Goal: Find specific page/section: Find specific page/section

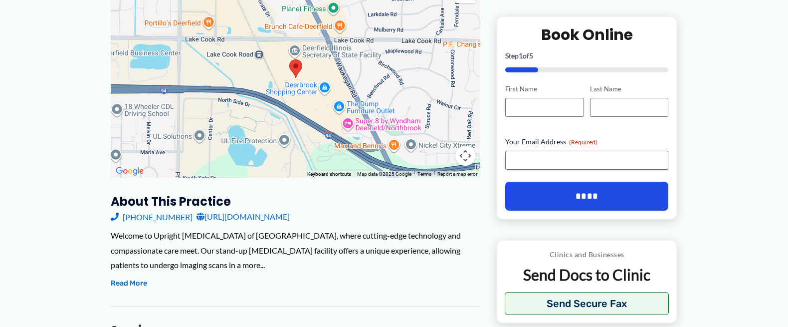
scroll to position [191, 0]
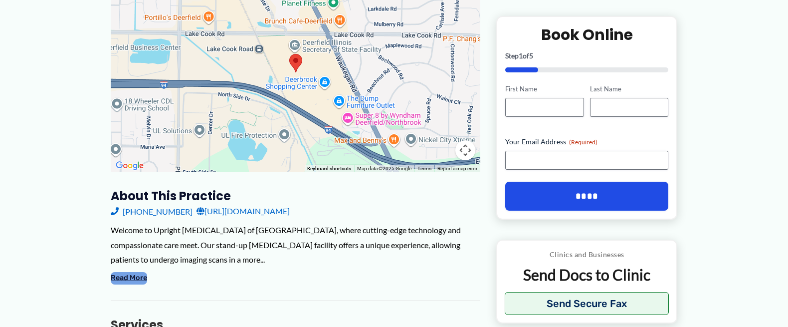
click at [133, 272] on button "Read More" at bounding box center [129, 278] width 36 height 12
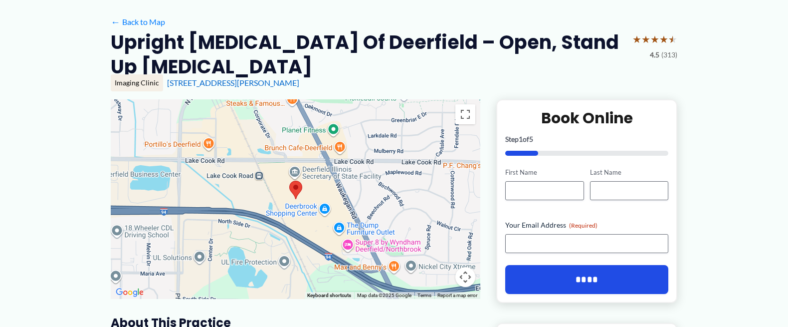
scroll to position [60, 0]
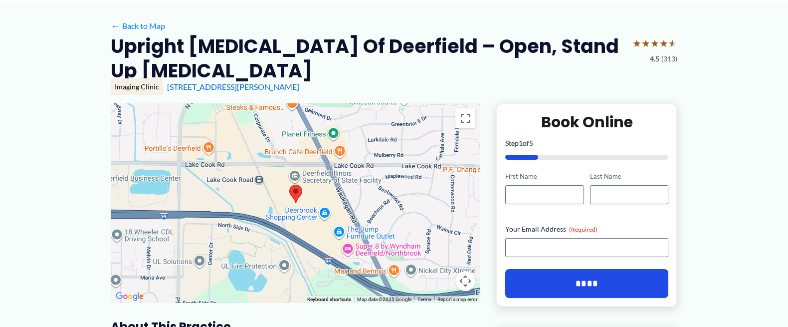
click at [213, 223] on div at bounding box center [296, 203] width 370 height 200
click at [150, 112] on div at bounding box center [296, 203] width 370 height 200
click at [464, 108] on button "Toggle fullscreen view" at bounding box center [466, 118] width 20 height 20
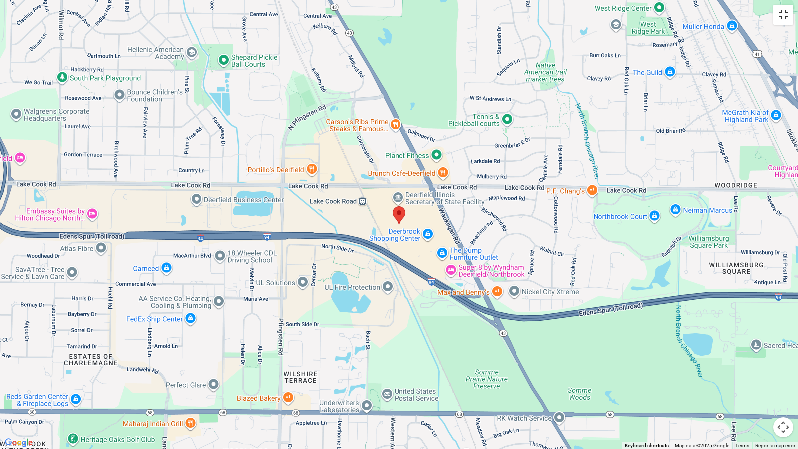
click at [782, 15] on button "Toggle fullscreen view" at bounding box center [783, 15] width 20 height 20
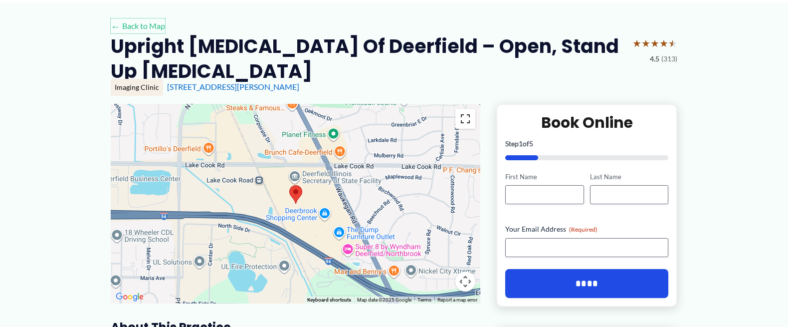
click at [126, 25] on link "← Back to Map" at bounding box center [138, 25] width 54 height 15
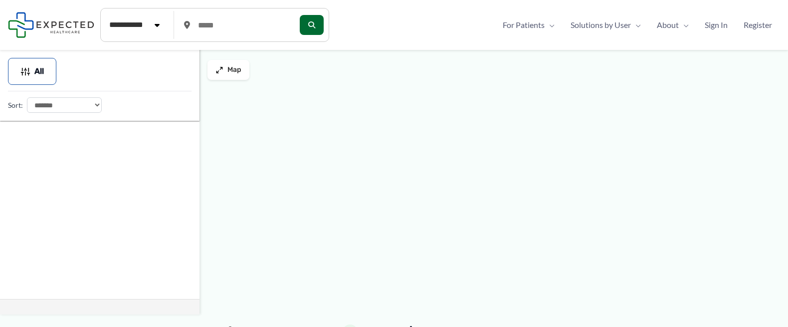
type input "*****"
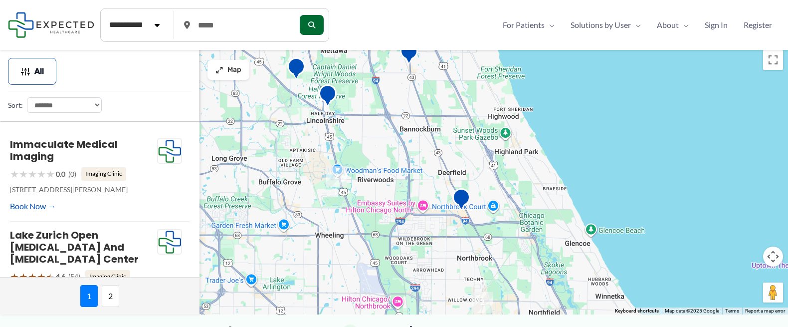
click at [570, 278] on div at bounding box center [394, 179] width 788 height 269
click at [233, 72] on span "Map" at bounding box center [235, 70] width 14 height 8
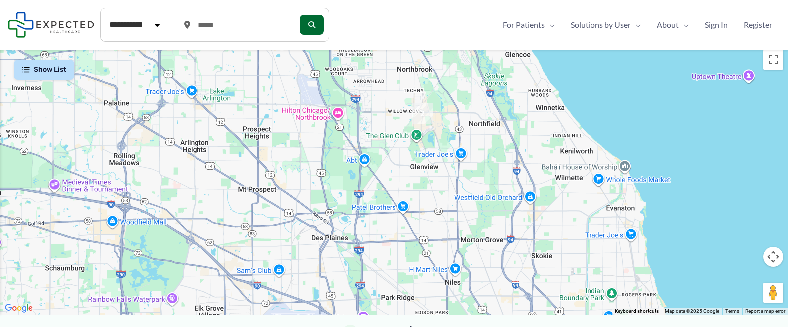
drag, startPoint x: 570, startPoint y: 293, endPoint x: 509, endPoint y: 101, distance: 202.0
click at [509, 101] on div at bounding box center [394, 179] width 788 height 269
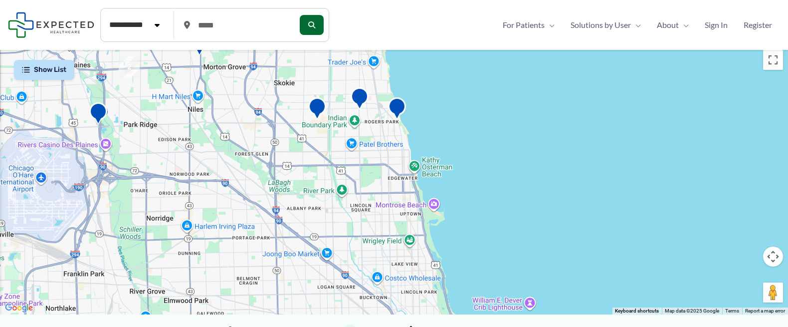
drag, startPoint x: 603, startPoint y: 285, endPoint x: 345, endPoint y: 118, distance: 307.8
click at [345, 118] on div at bounding box center [394, 179] width 788 height 269
